Goal: Ask a question

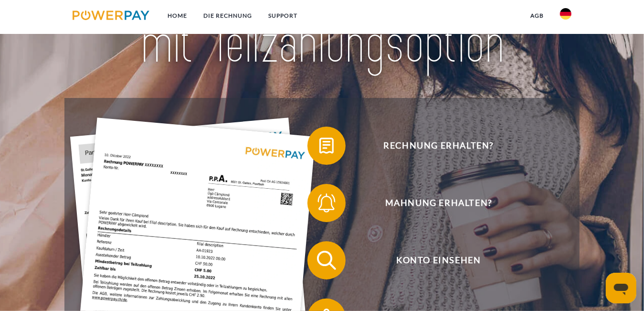
scroll to position [96, 0]
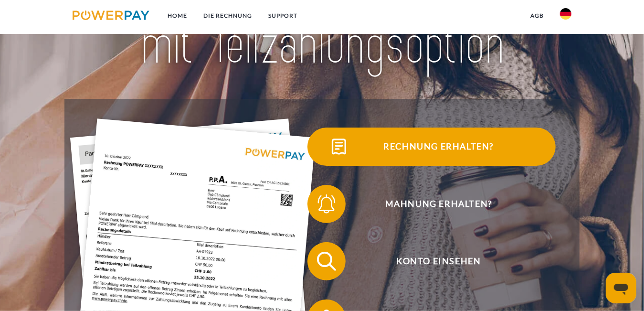
click at [391, 147] on span "Rechnung erhalten?" at bounding box center [439, 147] width 234 height 38
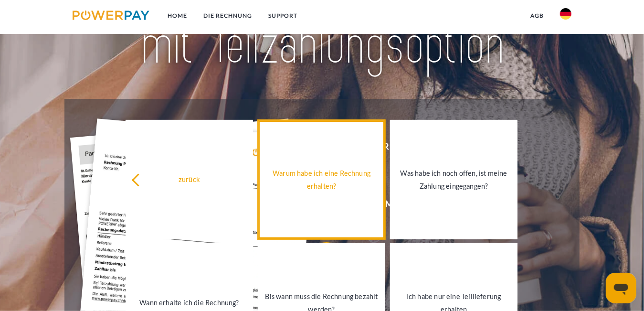
click at [358, 183] on div "Warum habe ich eine Rechnung erhalten?" at bounding box center [322, 180] width 116 height 26
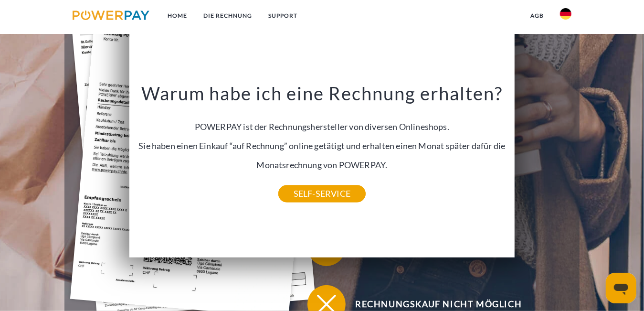
scroll to position [239, 0]
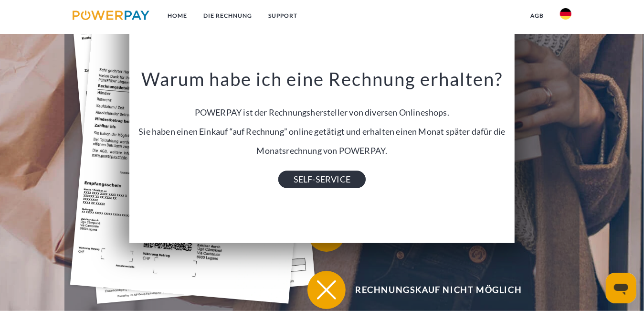
click at [353, 181] on link "SELF-SERVICE" at bounding box center [321, 179] width 87 height 17
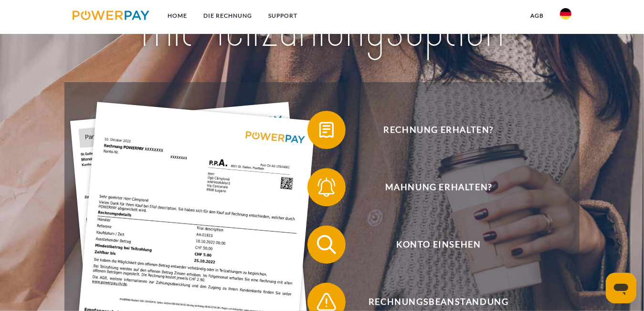
scroll to position [143, 0]
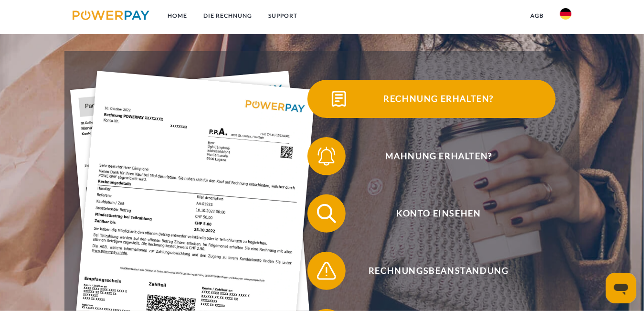
click at [410, 97] on span "Rechnung erhalten?" at bounding box center [439, 99] width 234 height 38
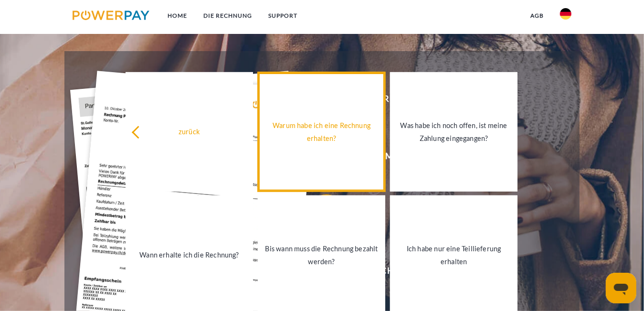
click at [358, 119] on link "Warum habe ich eine Rechnung erhalten?" at bounding box center [322, 131] width 128 height 119
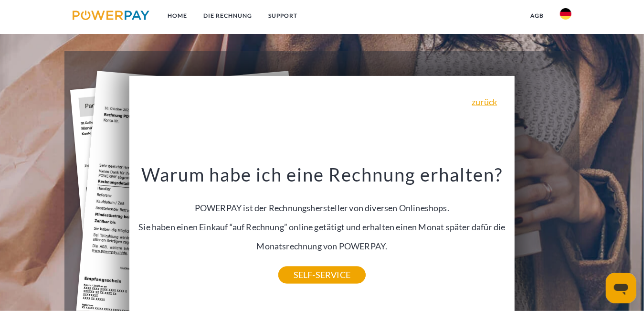
scroll to position [191, 0]
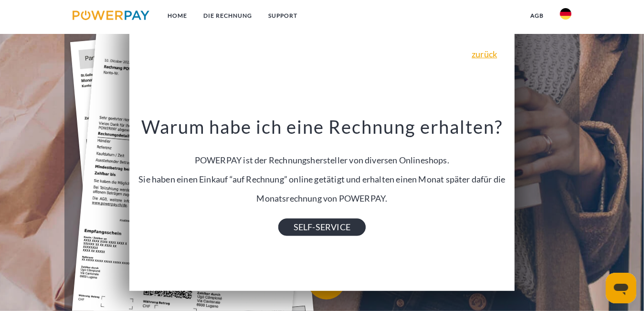
click at [341, 229] on link "SELF-SERVICE" at bounding box center [321, 227] width 87 height 17
